Goal: Information Seeking & Learning: Learn about a topic

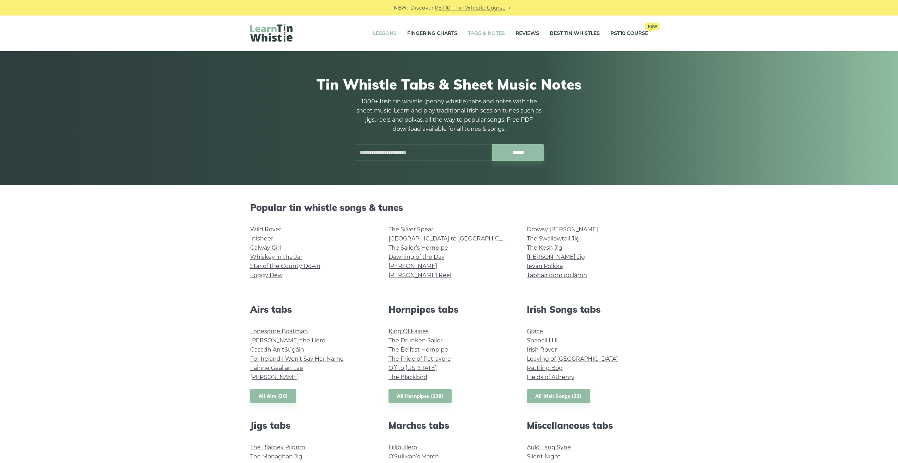
click at [381, 30] on link "Lessons" at bounding box center [385, 34] width 24 height 18
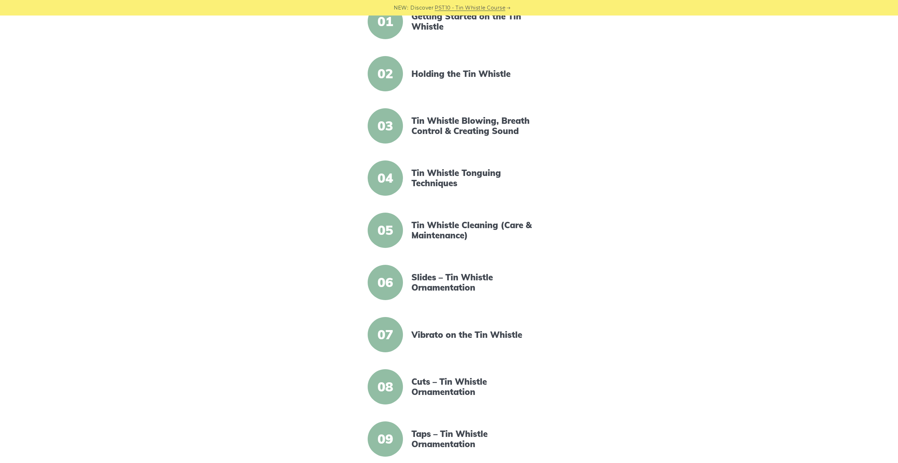
scroll to position [106, 0]
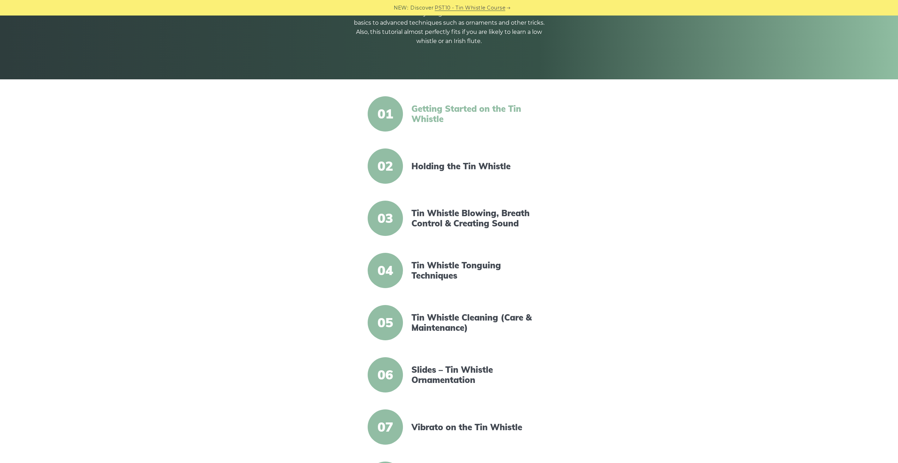
click at [443, 115] on link "Getting Started on the Tin Whistle" at bounding box center [471, 114] width 121 height 20
click at [468, 223] on link "Tin Whistle Blowing, Breath Control & Creating Sound" at bounding box center [471, 218] width 121 height 20
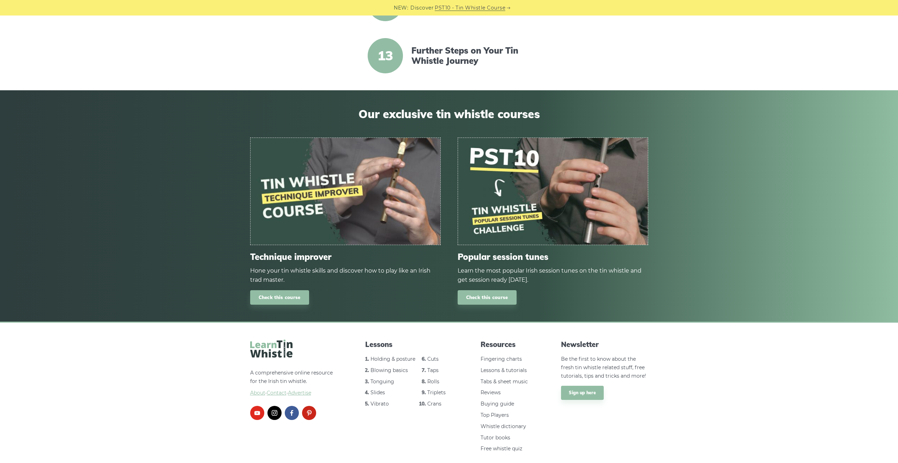
scroll to position [811, 0]
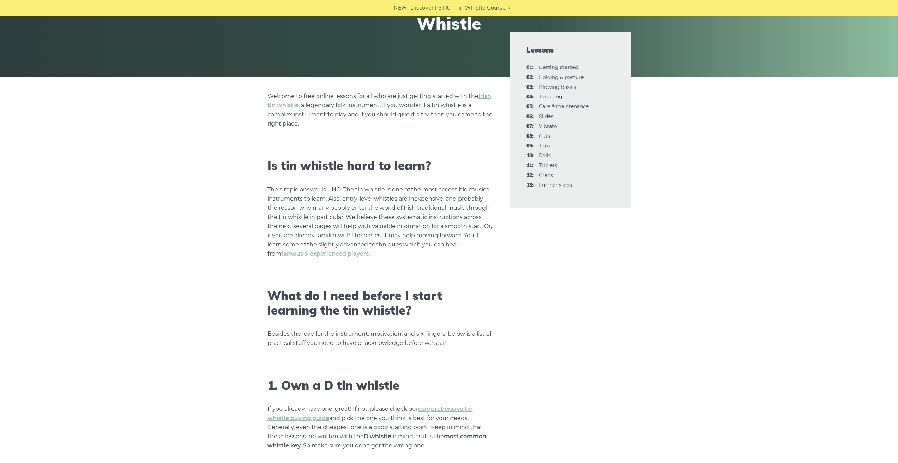
scroll to position [106, 0]
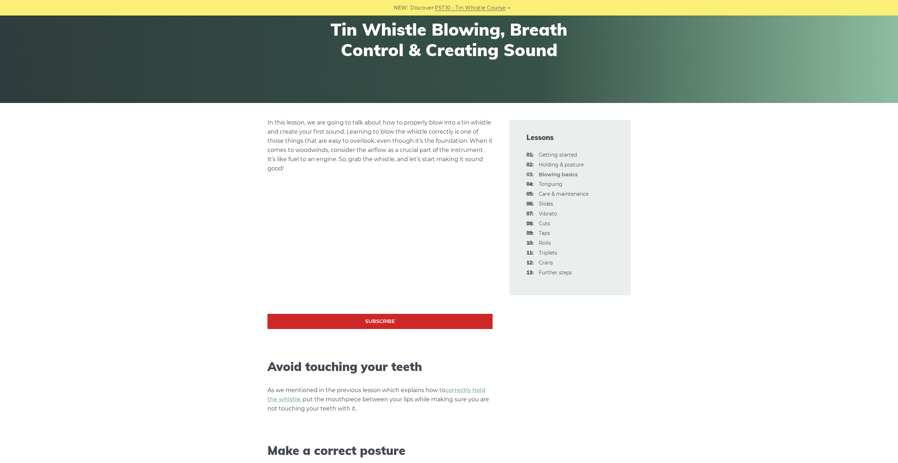
scroll to position [106, 0]
